Goal: Browse casually

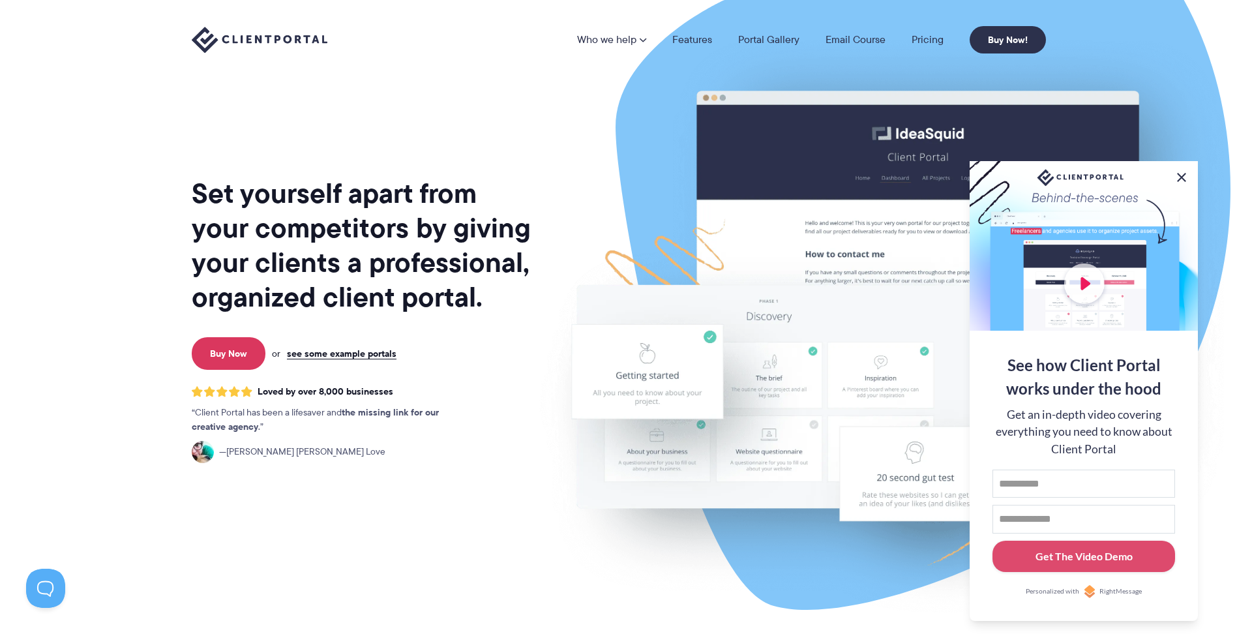
click at [1185, 175] on button at bounding box center [1182, 178] width 16 height 16
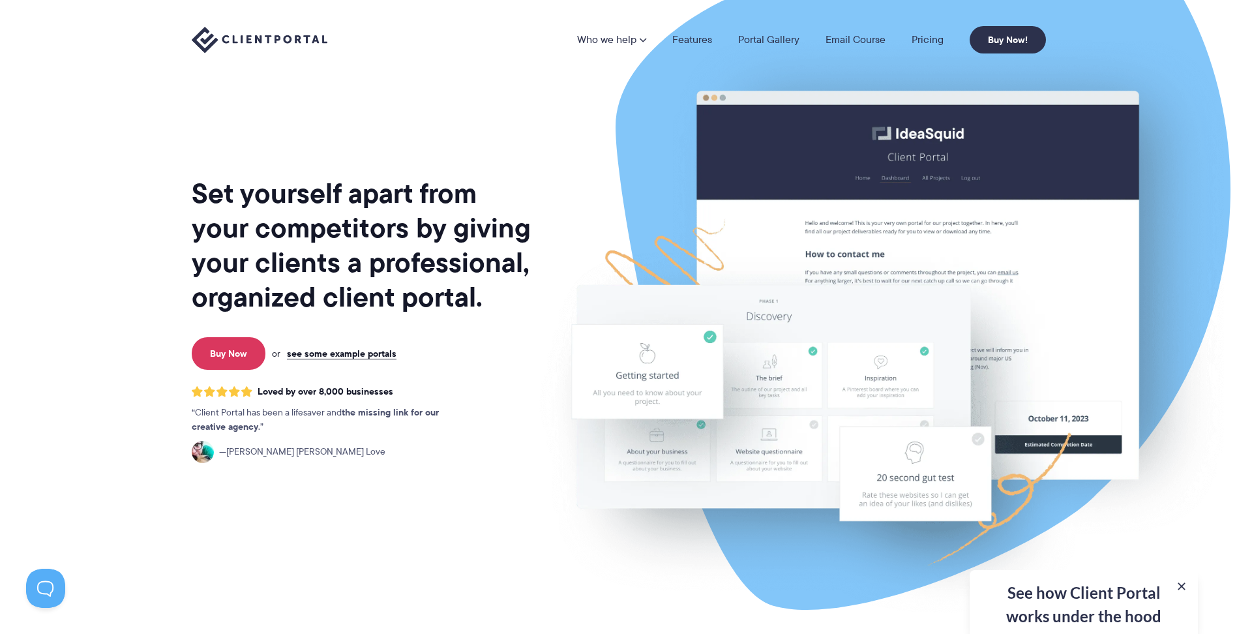
click at [567, 249] on img at bounding box center [882, 323] width 731 height 626
